Goal: Task Accomplishment & Management: Manage account settings

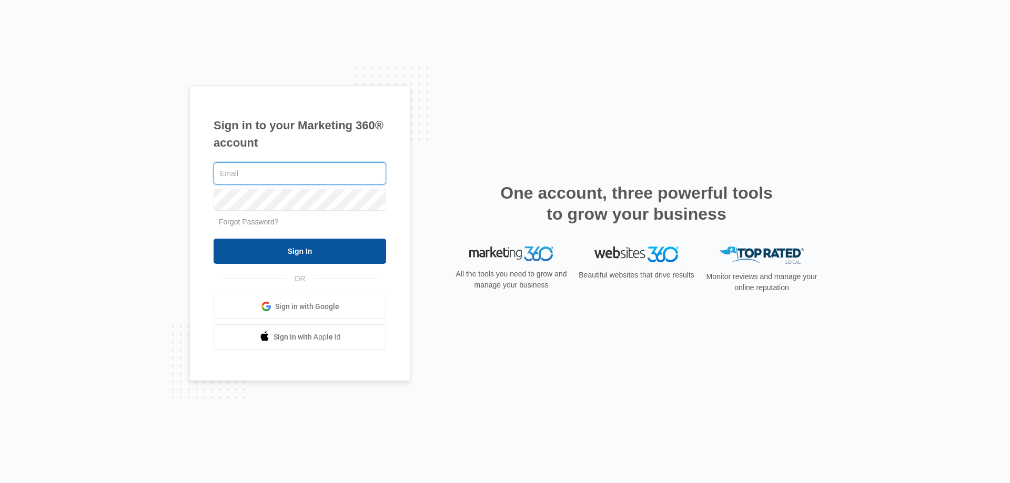
type input "[EMAIL_ADDRESS][DOMAIN_NAME]"
click at [301, 251] on input "Sign In" at bounding box center [300, 251] width 173 height 25
